Goal: Check status

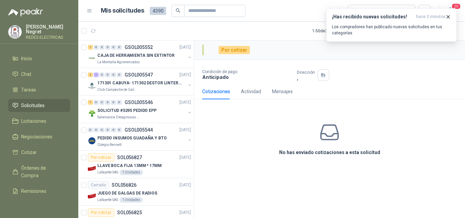
click at [94, 32] on icon "button" at bounding box center [94, 31] width 6 height 6
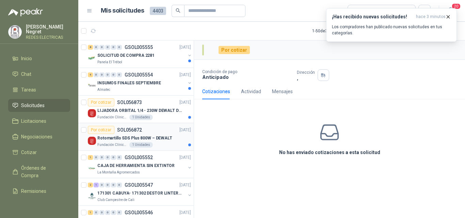
click at [151, 142] on div "Fundación Clínica Shaio 1 Unidades" at bounding box center [144, 144] width 94 height 5
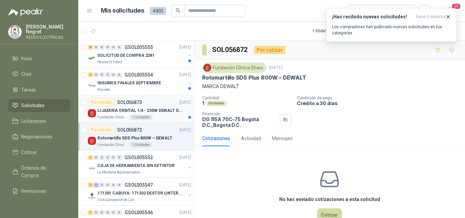
click at [167, 108] on p "LIJADORA ORBITAL 1/4 - 230W DEWALT DWE6411-B3" at bounding box center [139, 111] width 85 height 6
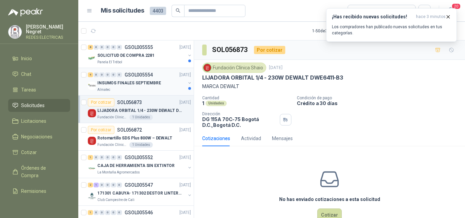
click at [179, 74] on p "[DATE]" at bounding box center [185, 75] width 12 height 6
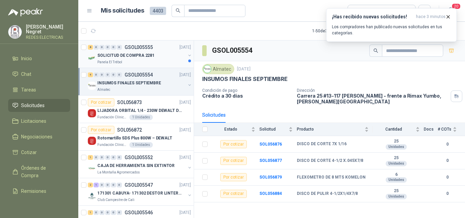
click at [166, 53] on div "SOLICITUD DE COMPRA 2281" at bounding box center [141, 55] width 88 height 8
